Goal: Transaction & Acquisition: Purchase product/service

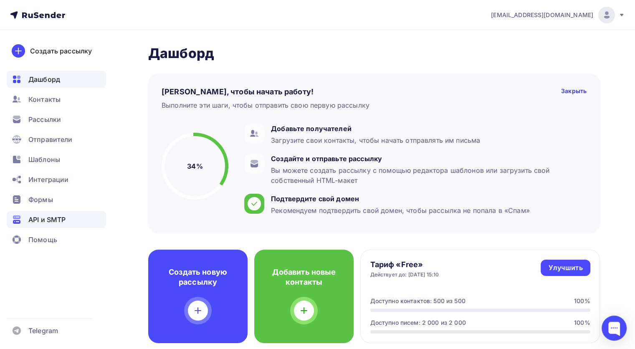
click at [58, 219] on span "API и SMTP" at bounding box center [46, 220] width 37 height 10
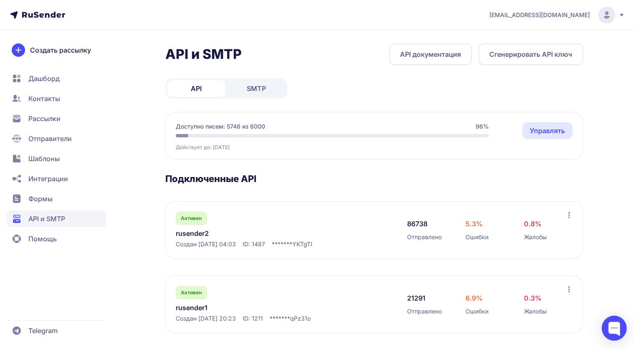
click at [537, 192] on section "Подключенные API Активен rusender2 Создан 11.11.2024, 04:03 ID: 1487 ******* YK…" at bounding box center [374, 253] width 418 height 160
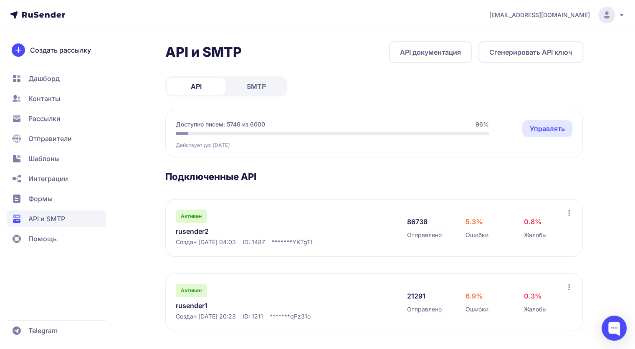
scroll to position [3, 0]
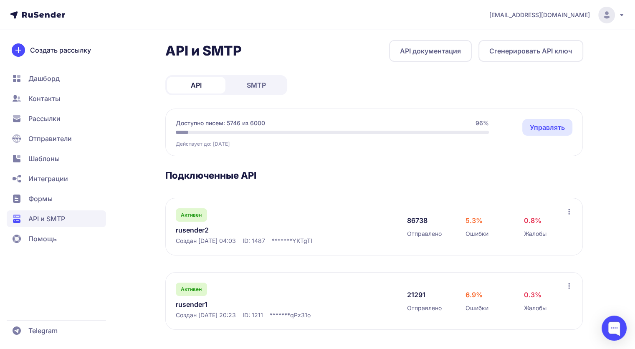
click at [556, 122] on link "Управлять" at bounding box center [547, 127] width 50 height 17
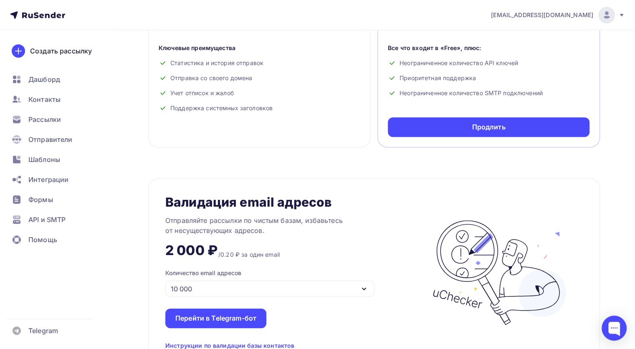
scroll to position [376, 0]
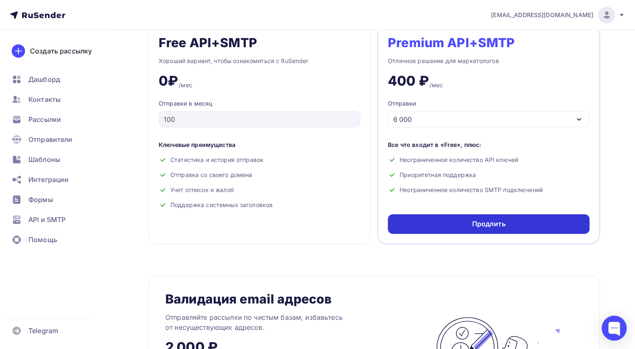
click at [501, 225] on div "Продлить" at bounding box center [488, 224] width 33 height 10
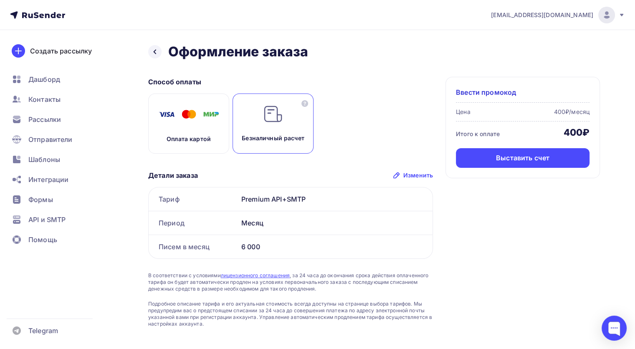
click at [494, 168] on div "Ввести промокод Цена 400₽/месяц Итого к оплате 400₽ Выставить счет" at bounding box center [522, 127] width 154 height 101
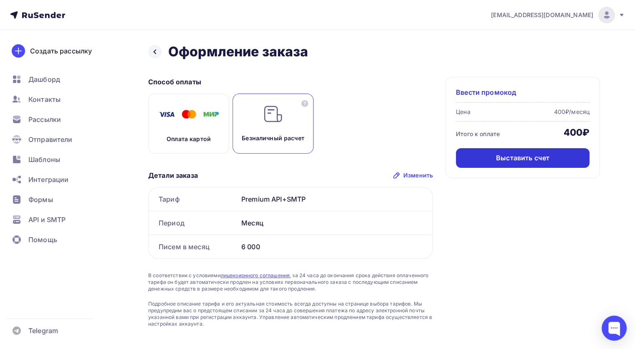
click at [493, 159] on div "Выставить счет" at bounding box center [523, 158] width 134 height 20
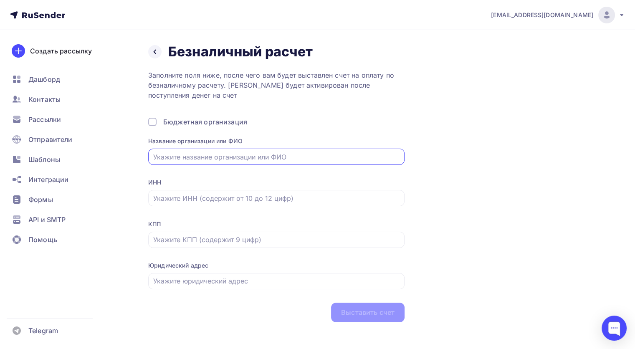
drag, startPoint x: 269, startPoint y: 162, endPoint x: 269, endPoint y: 157, distance: 4.6
click at [269, 162] on input "text" at bounding box center [276, 157] width 247 height 10
type input "АНО ДПО "ЕВИДПО""
click at [256, 206] on div "ИНН" at bounding box center [276, 197] width 256 height 39
click at [259, 200] on input "text" at bounding box center [276, 198] width 247 height 10
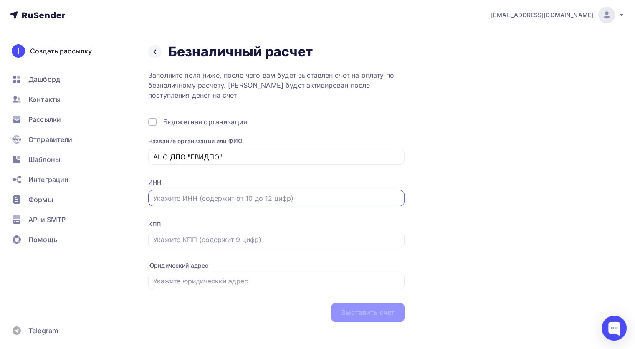
type input "3528313790"
click at [234, 242] on input "text" at bounding box center [276, 240] width 247 height 10
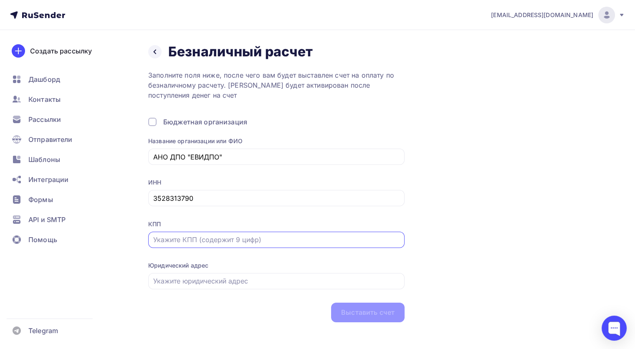
type input "997 750 001"
click at [230, 284] on input "text" at bounding box center [276, 281] width 247 height 10
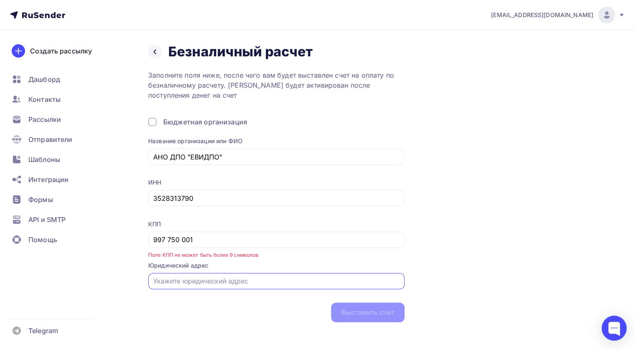
type input "162608, [GEOGRAPHIC_DATA], г. [STREET_ADDRESS], помещ. 2"
click at [452, 212] on div "Назад Безналичный расчет Безналичный расчет Заполните поля ниже, после чего вам…" at bounding box center [374, 182] width 452 height 279
click at [291, 280] on input "162608, [GEOGRAPHIC_DATA], г. [STREET_ADDRESS], помещ. 2" at bounding box center [276, 281] width 247 height 10
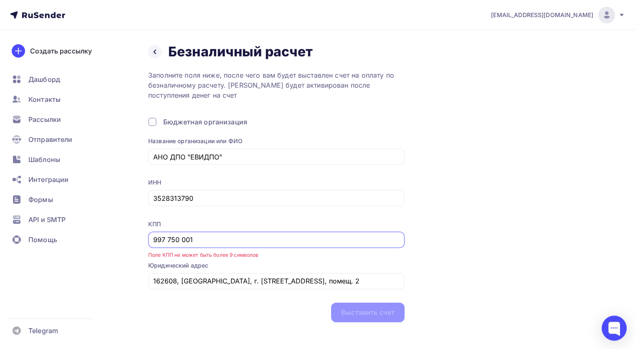
drag, startPoint x: 209, startPoint y: 238, endPoint x: 110, endPoint y: 222, distance: 100.2
click at [110, 222] on div "[EMAIL_ADDRESS][DOMAIN_NAME] Аккаунт Тарифы Выйти Создать рассылку [GEOGRAPHIC_…" at bounding box center [317, 178] width 635 height 356
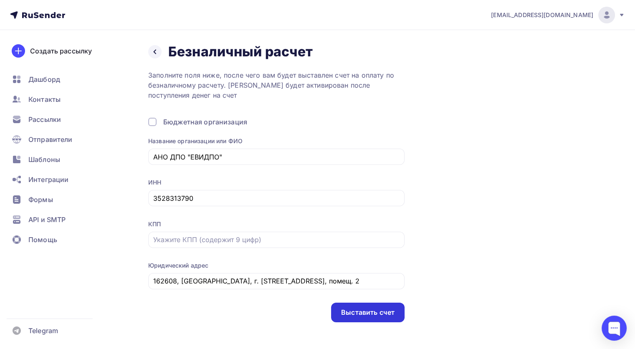
click at [351, 313] on div "Выставить счет" at bounding box center [367, 313] width 53 height 10
